Goal: Task Accomplishment & Management: Manage account settings

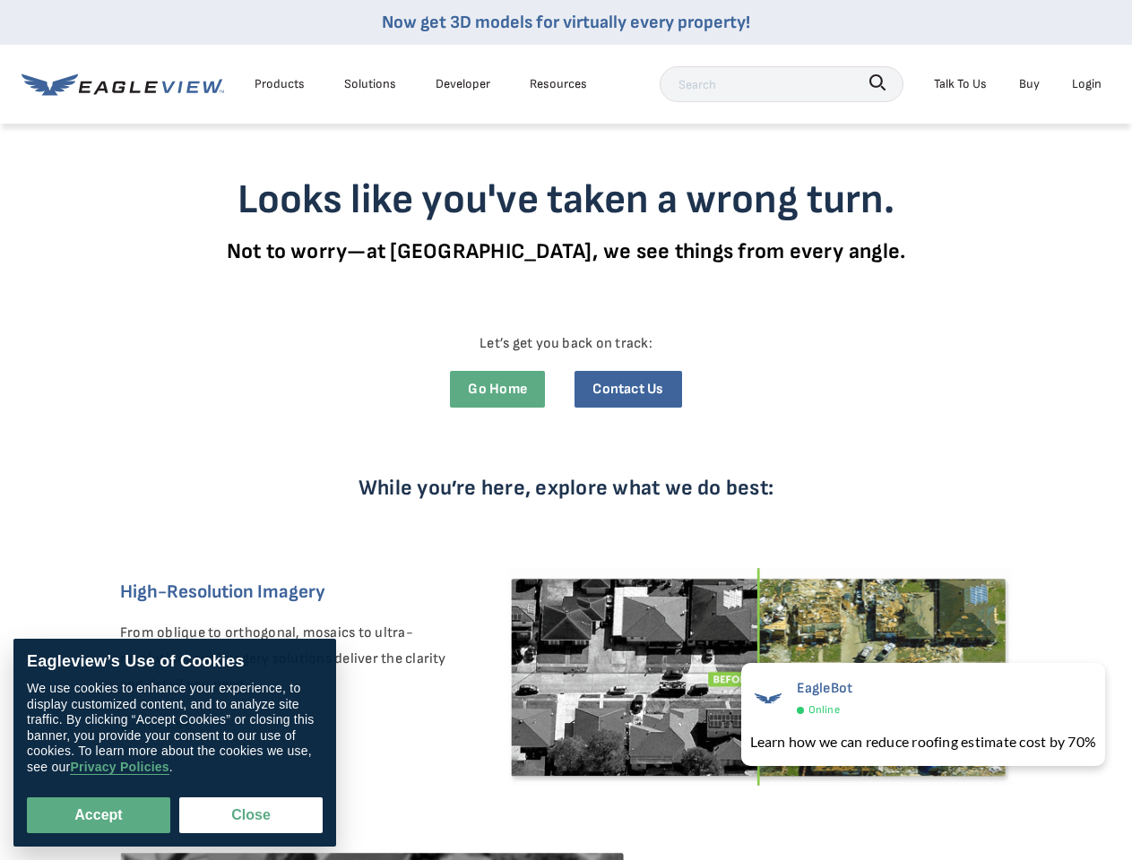
click at [565, 430] on div "While you’re here, explore what we do best: High-Resolution Imagery From obliqu…" at bounding box center [566, 764] width 959 height 686
click at [280, 83] on div "Products" at bounding box center [280, 84] width 50 height 22
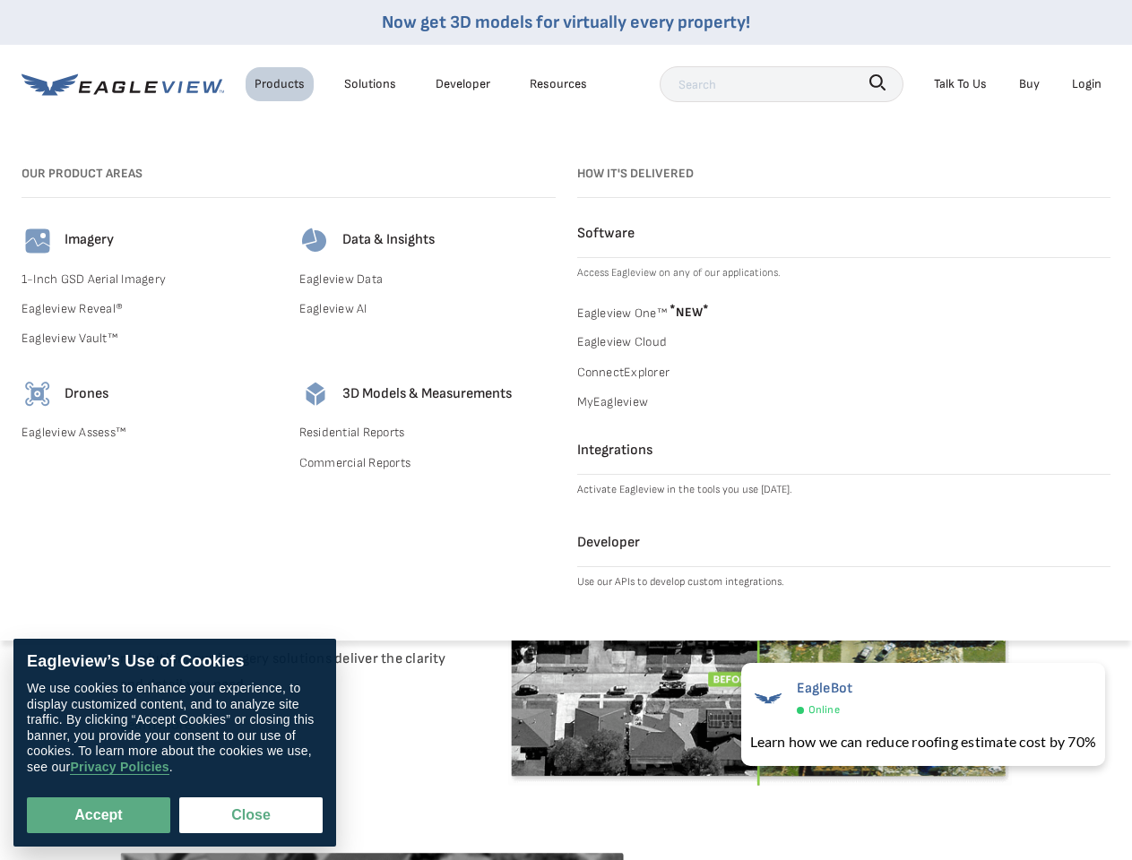
click at [370, 83] on div "Solutions" at bounding box center [370, 84] width 52 height 22
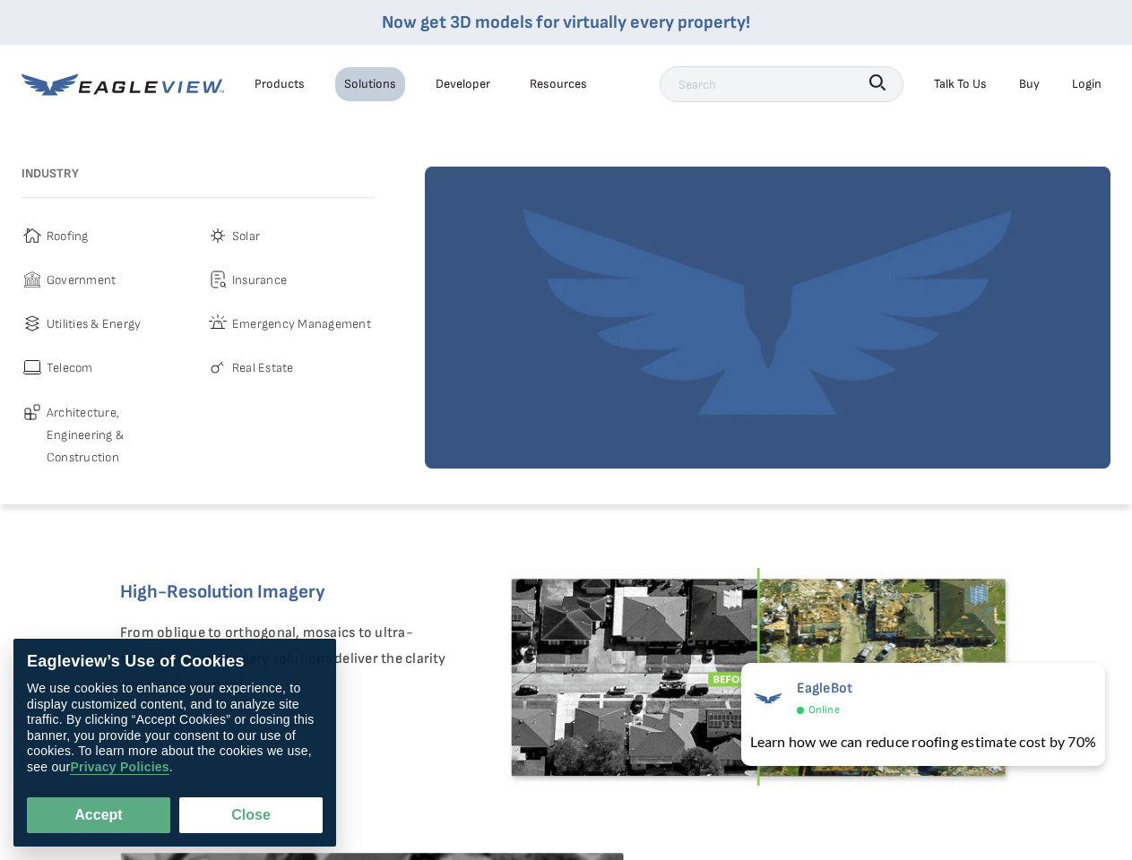
click at [558, 83] on div "Resources" at bounding box center [558, 84] width 57 height 22
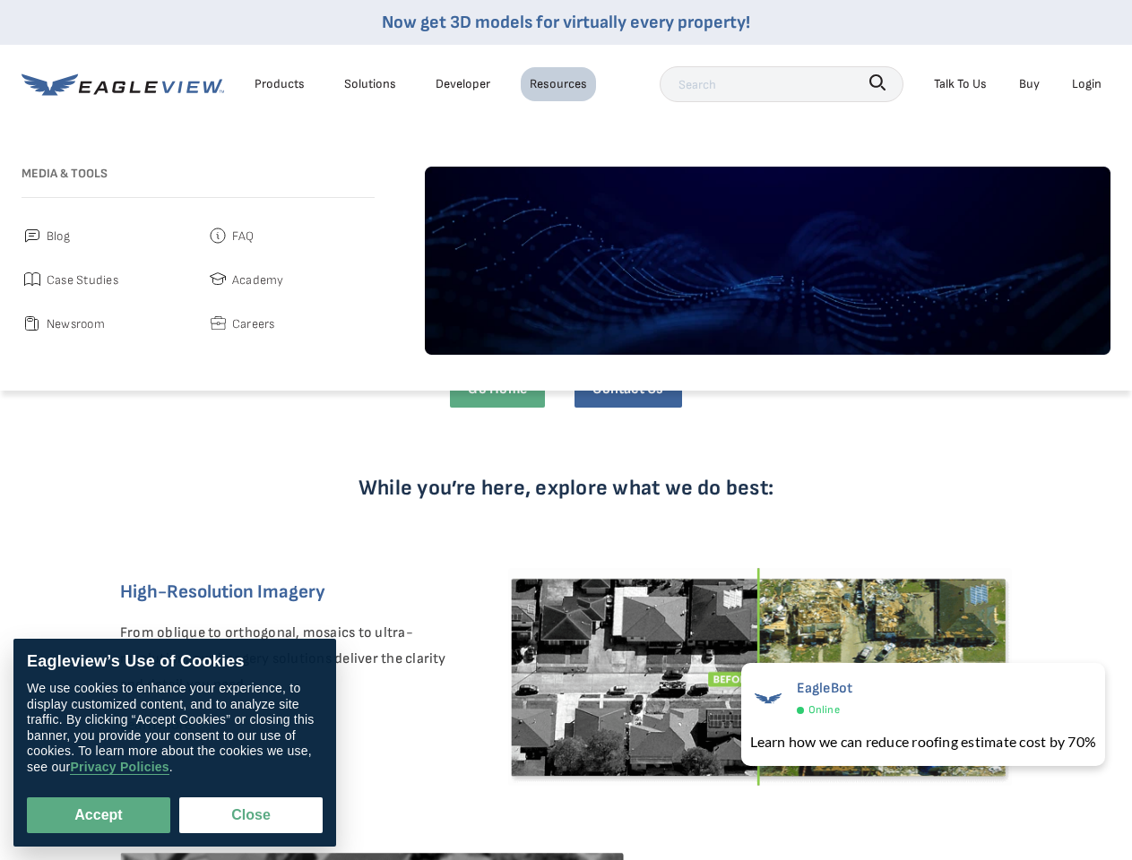
click at [877, 82] on icon "button" at bounding box center [877, 82] width 16 height 16
click at [960, 83] on div "Talk To Us" at bounding box center [960, 84] width 53 height 22
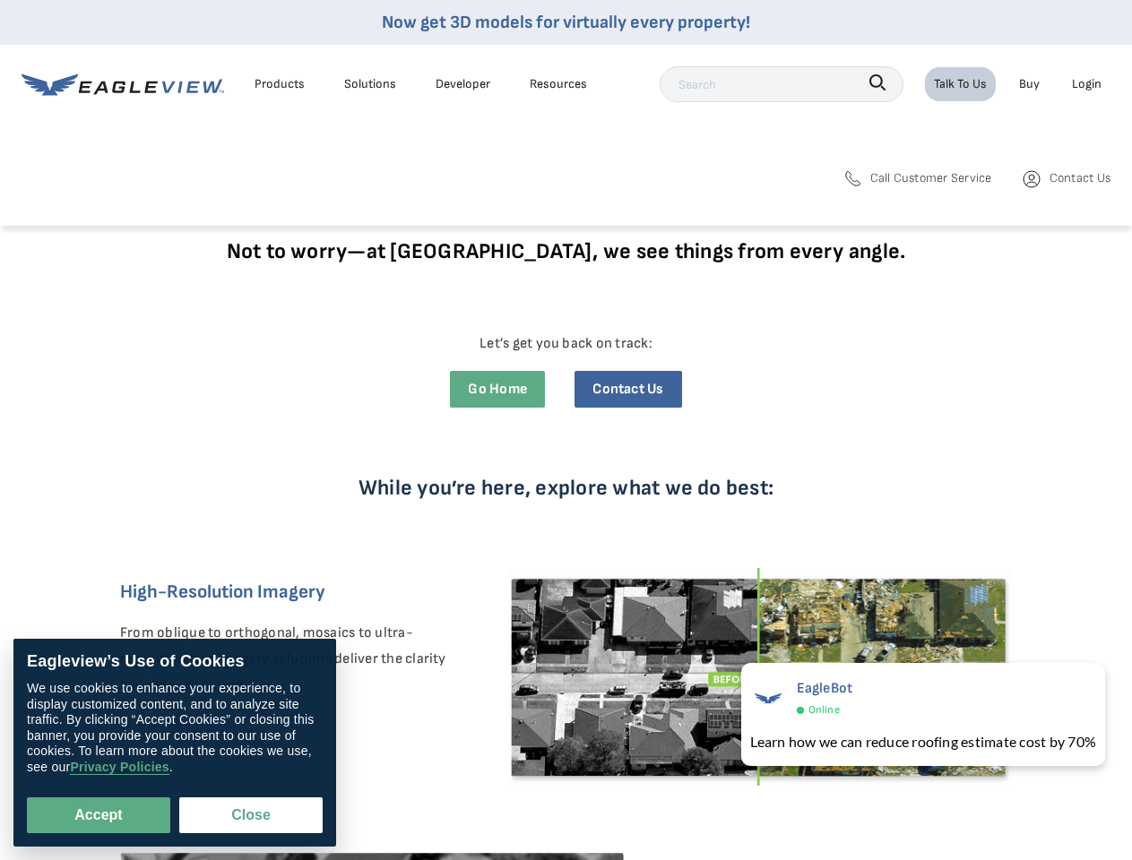
click at [1086, 83] on div "Login" at bounding box center [1087, 84] width 30 height 22
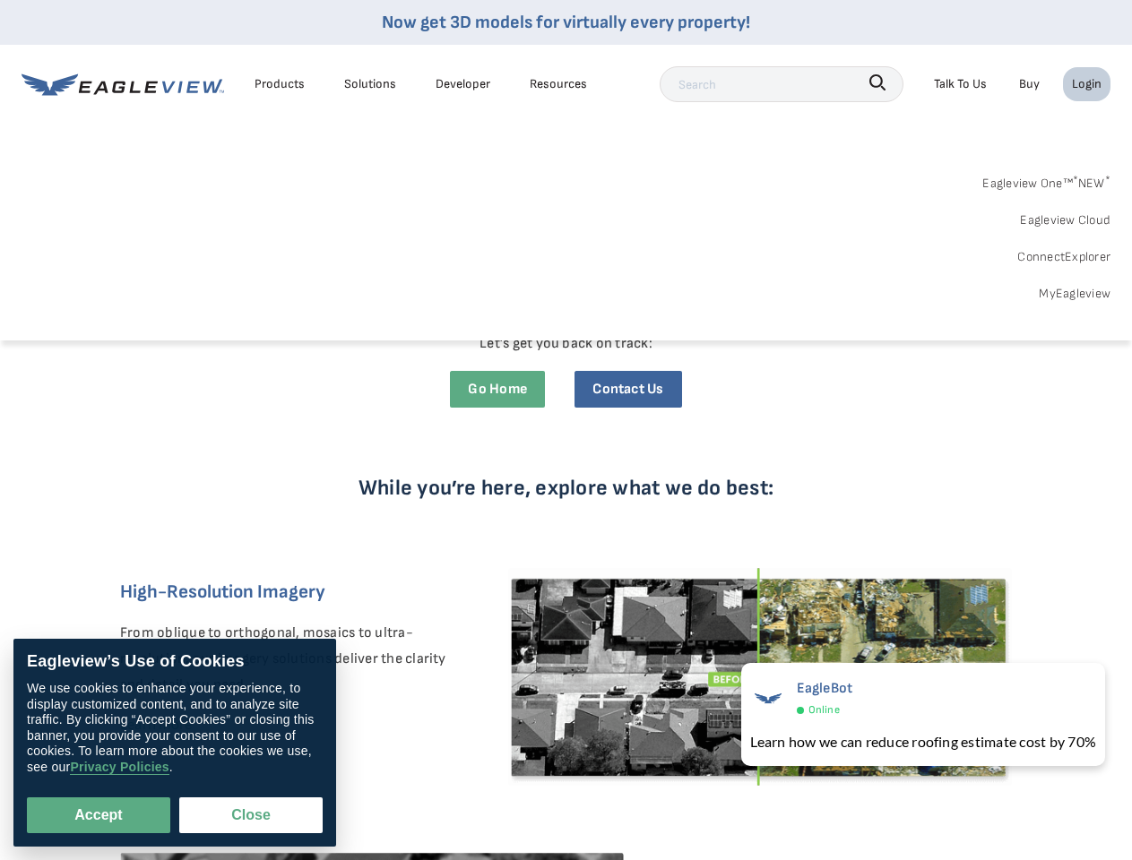
click at [99, 816] on button "Accept" at bounding box center [98, 816] width 143 height 36
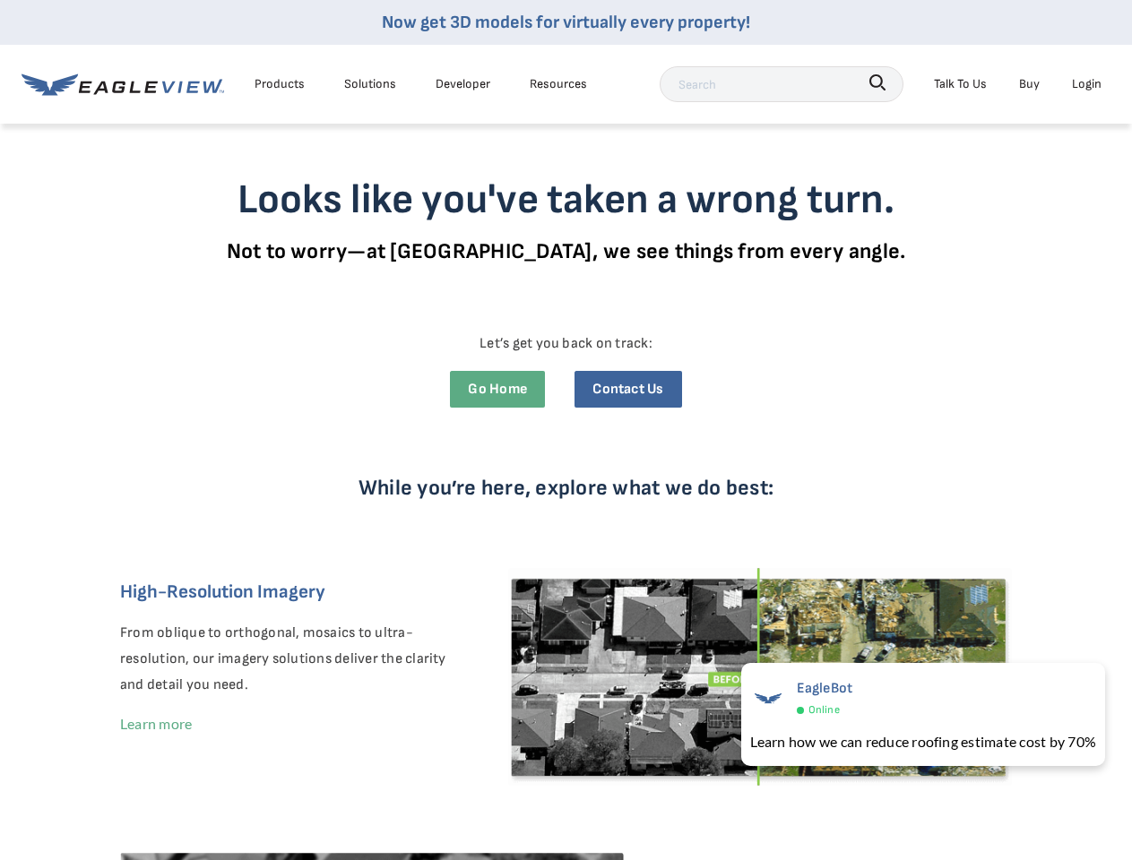
click at [251, 816] on button "Close" at bounding box center [247, 812] width 136 height 34
checkbox input "false"
click at [919, 714] on div "EagleBot Online" at bounding box center [923, 699] width 346 height 44
